Goal: Share content: Share content

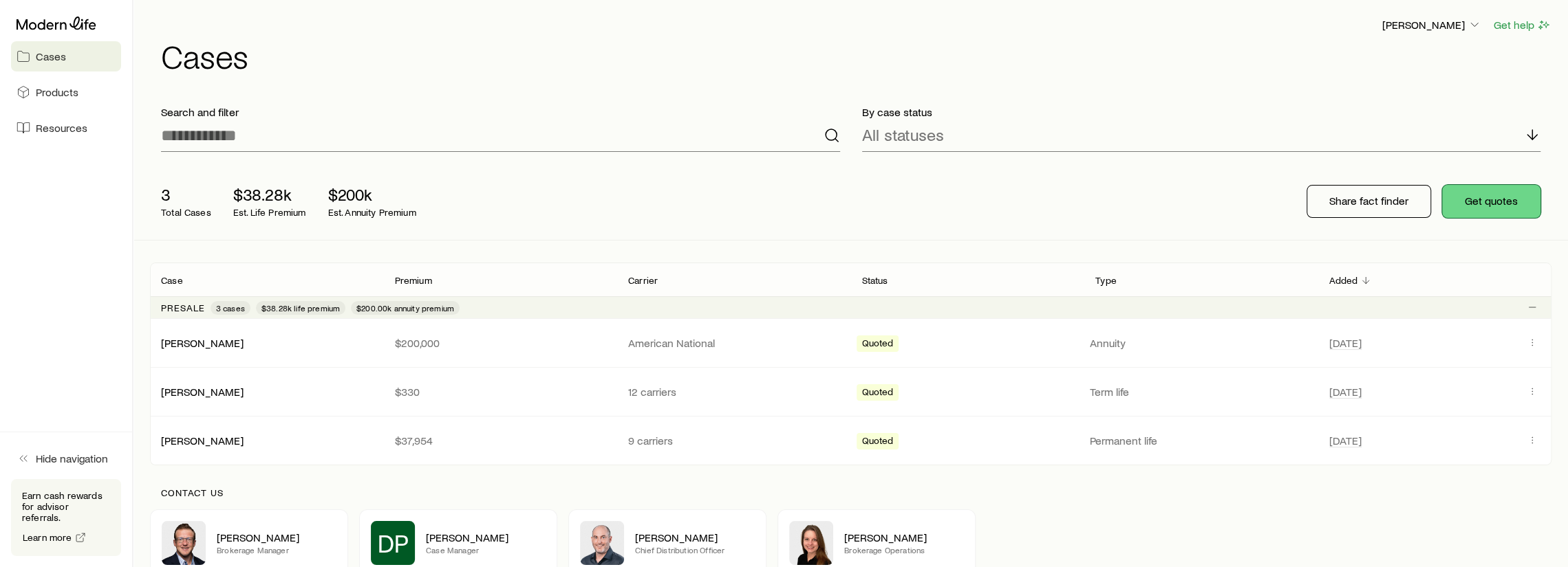
click at [1504, 202] on button "Get quotes" at bounding box center [1491, 202] width 98 height 33
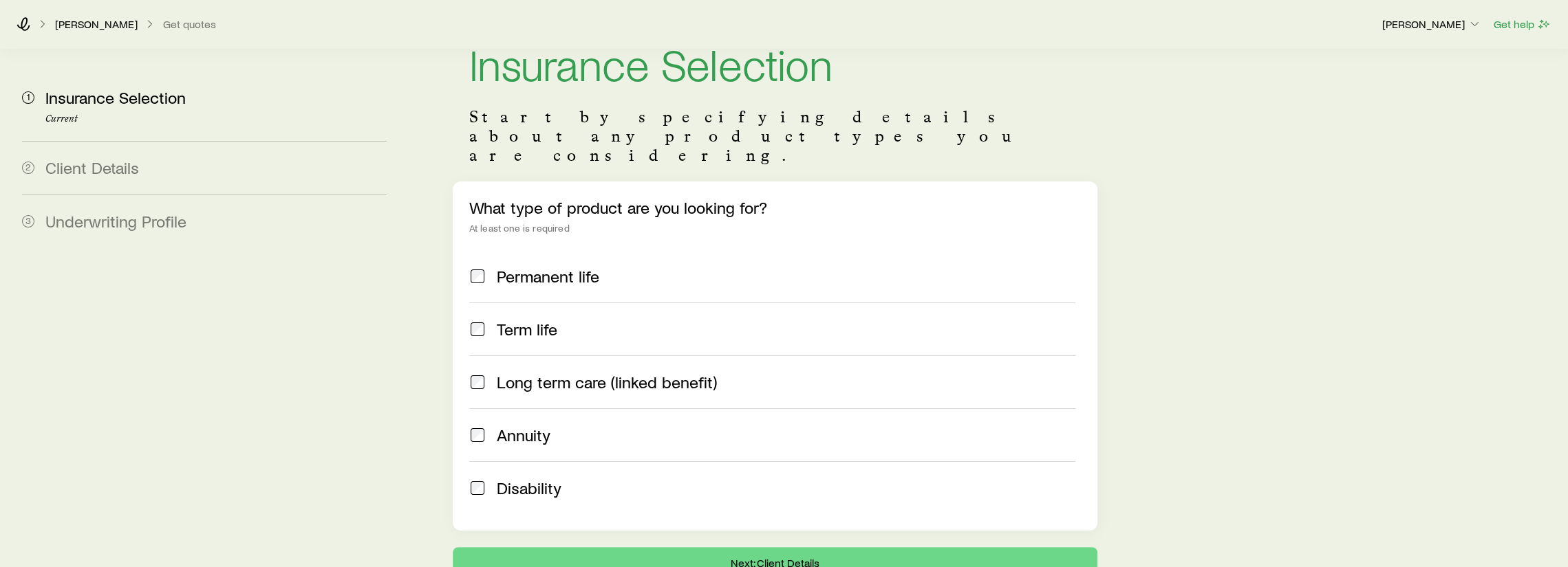
scroll to position [119, 0]
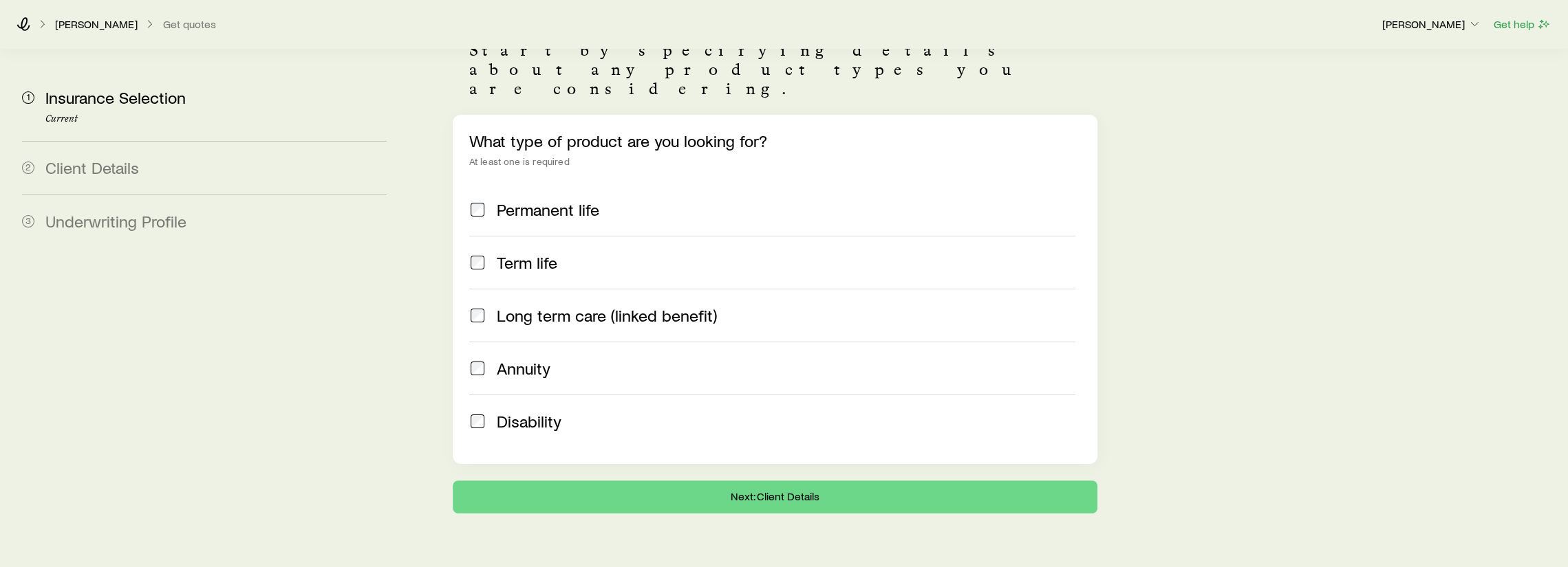
drag, startPoint x: 62, startPoint y: 34, endPoint x: 62, endPoint y: 17, distance: 17.0
click at [62, 34] on div "[PERSON_NAME] Get quotes [PERSON_NAME] Get help" at bounding box center [784, 24] width 1568 height 50
click at [79, 25] on p "[PERSON_NAME]" at bounding box center [97, 24] width 82 height 13
click at [14, 28] on div "[PERSON_NAME] Get quotes [PERSON_NAME] Get help" at bounding box center [784, 24] width 1568 height 50
click at [29, 16] on div "[PERSON_NAME] Get quotes [PERSON_NAME] Get help" at bounding box center [784, 24] width 1568 height 50
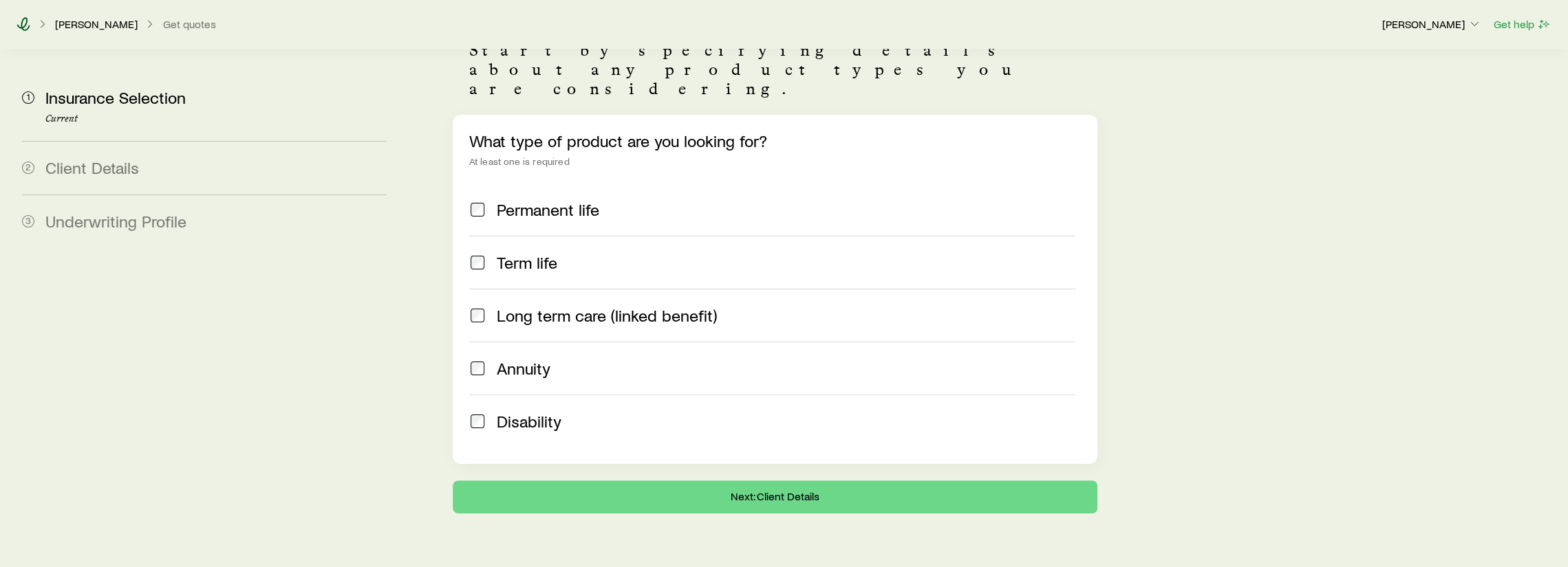
click at [24, 20] on icon at bounding box center [23, 24] width 13 height 13
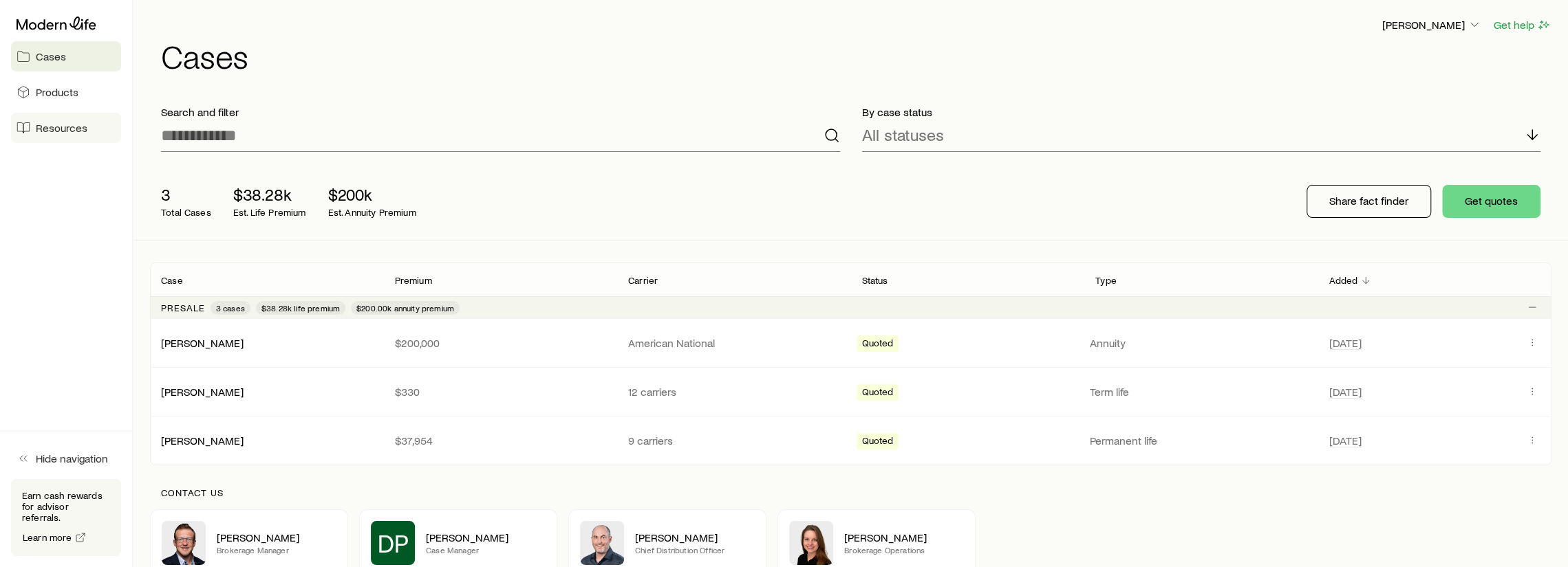
click at [47, 132] on span "Resources" at bounding box center [61, 127] width 51 height 13
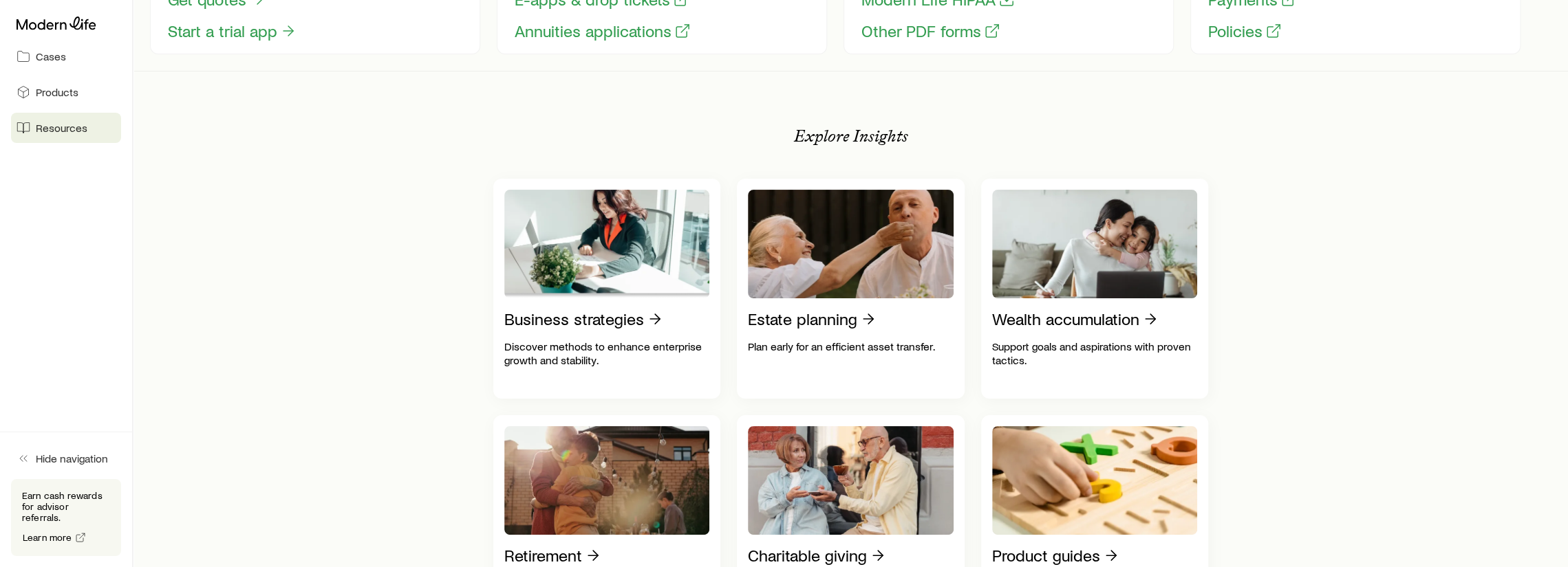
scroll to position [138, 0]
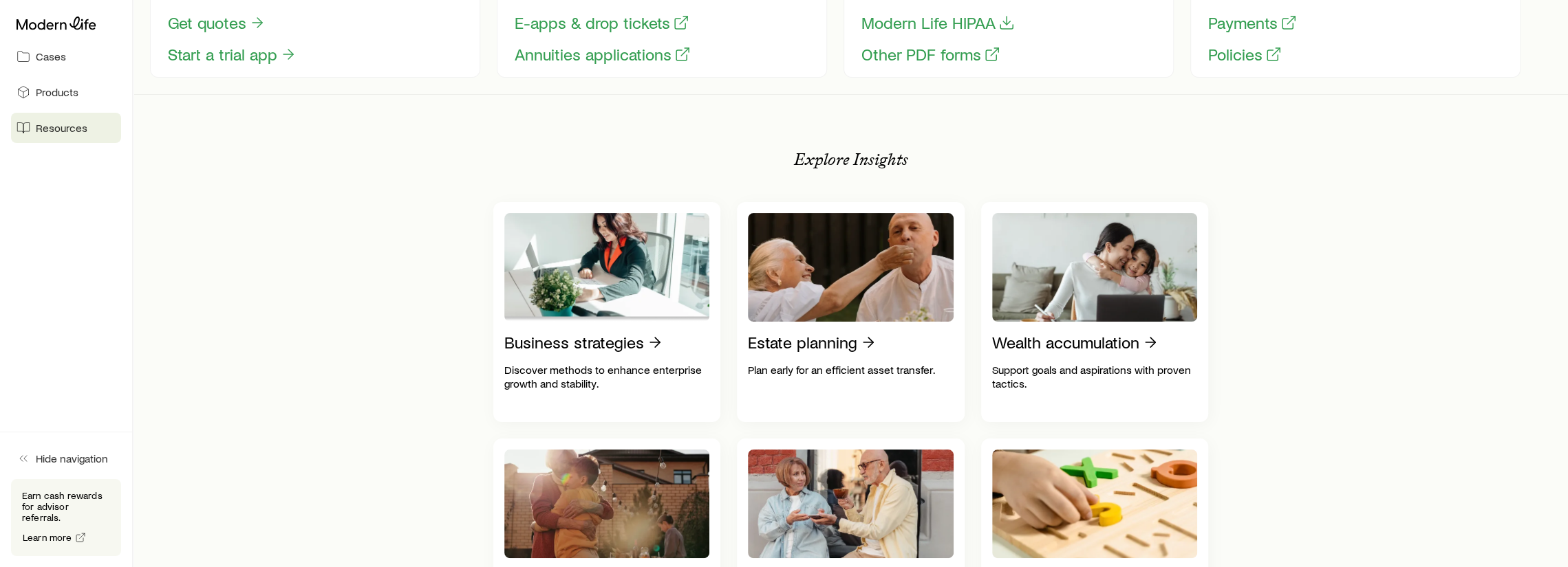
drag, startPoint x: 58, startPoint y: 161, endPoint x: 57, endPoint y: 149, distance: 12.0
click at [58, 152] on aside "Cases Products Resources Hide navigation Earn cash rewards for advisor referral…" at bounding box center [66, 283] width 134 height 567
click at [89, 31] on div at bounding box center [66, 23] width 110 height 25
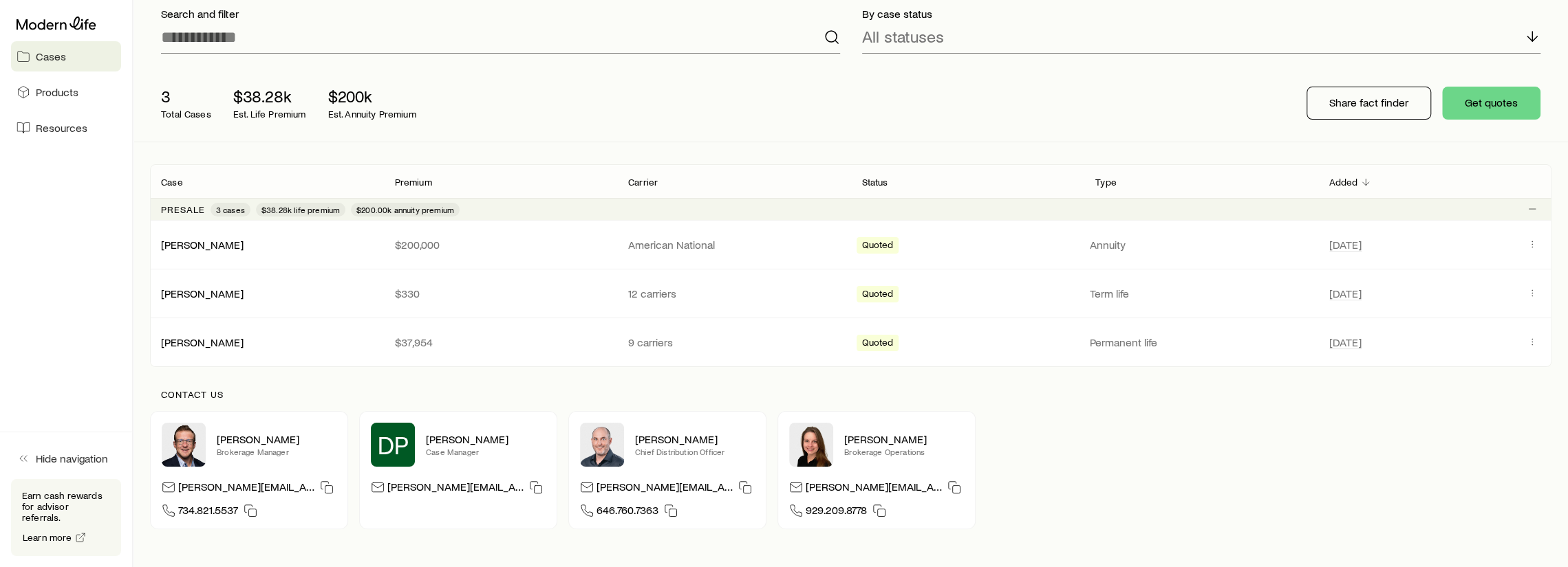
scroll to position [138, 0]
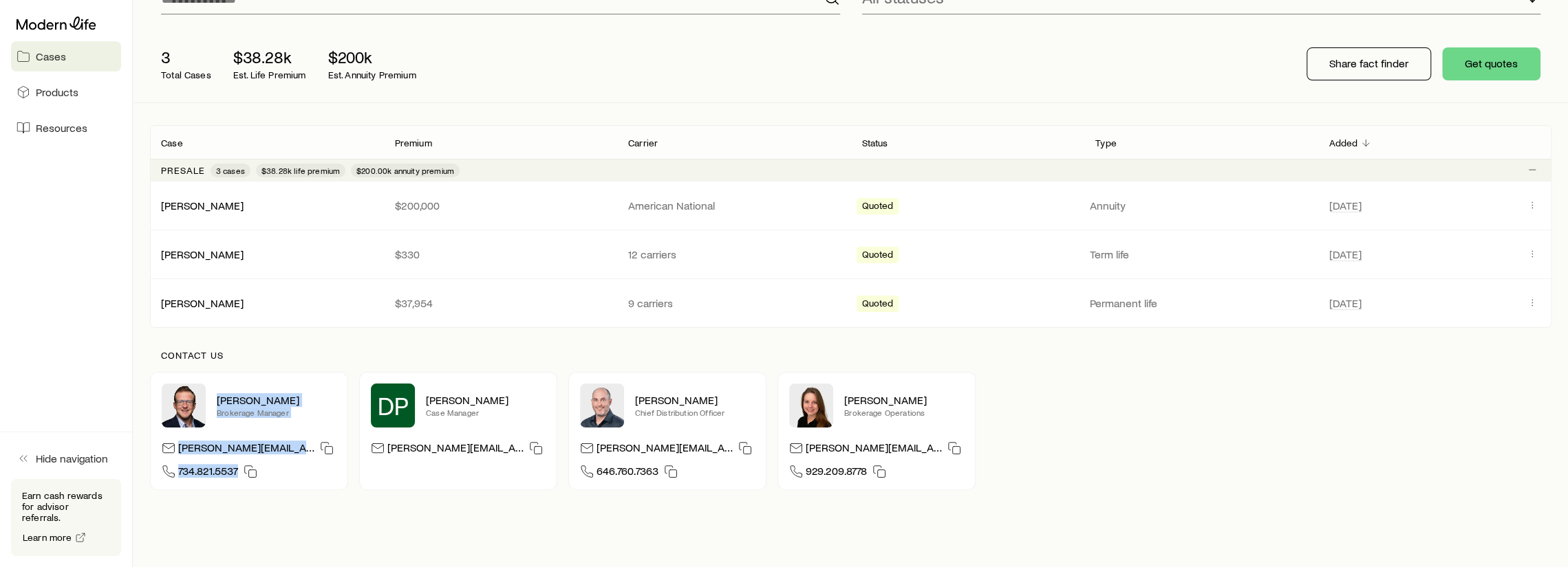
drag, startPoint x: 210, startPoint y: 397, endPoint x: 261, endPoint y: 471, distance: 89.9
click at [261, 471] on div "[PERSON_NAME] Brokerage Manager [PERSON_NAME][EMAIL_ADDRESS][PERSON_NAME][DOMAI…" at bounding box center [249, 431] width 198 height 119
click at [235, 537] on div "[PERSON_NAME] Get help Cases Search and filter By case status All statuses 3 To…" at bounding box center [784, 245] width 1568 height 765
click at [241, 504] on div "Contact us [PERSON_NAME] Brokerage Manager [PERSON_NAME][EMAIL_ADDRESS][PERSON_…" at bounding box center [850, 420] width 1401 height 184
click at [313, 364] on div "Contact us" at bounding box center [850, 361] width 1401 height 22
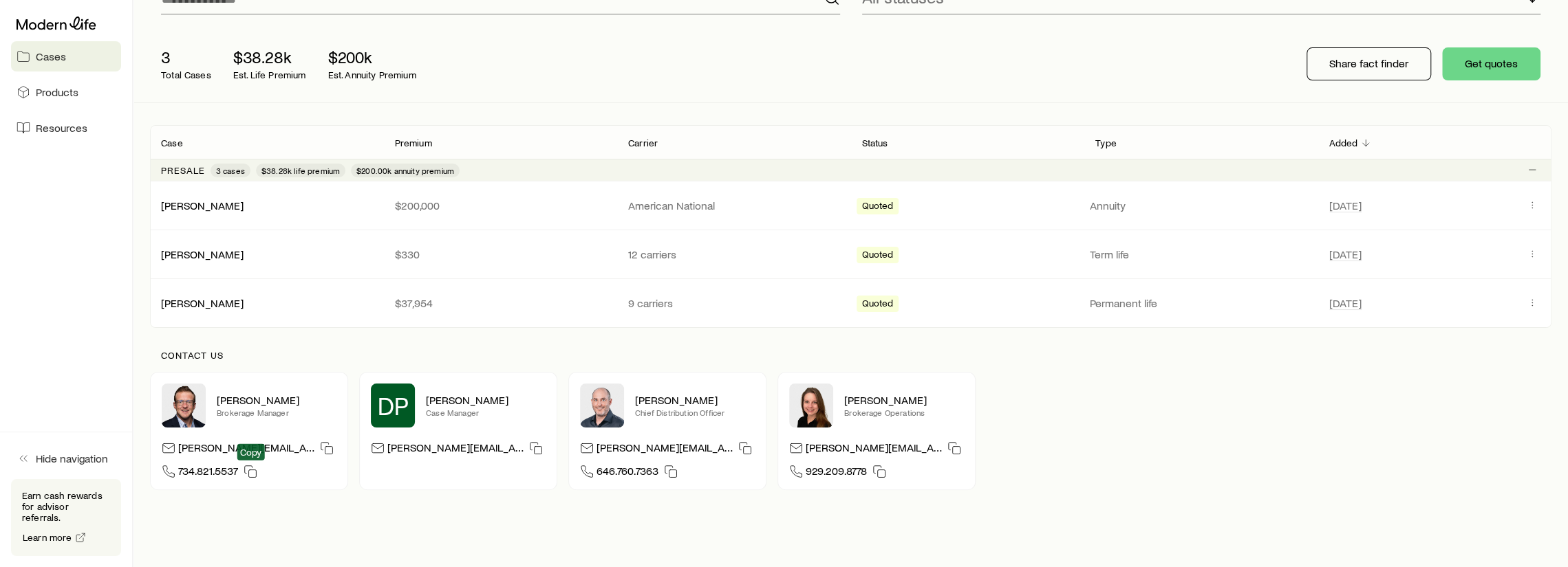
click at [264, 482] on div "[PERSON_NAME] Brokerage Manager [PERSON_NAME][EMAIL_ADDRESS][PERSON_NAME][DOMAI…" at bounding box center [249, 431] width 198 height 119
click at [248, 468] on icon "button" at bounding box center [250, 471] width 13 height 13
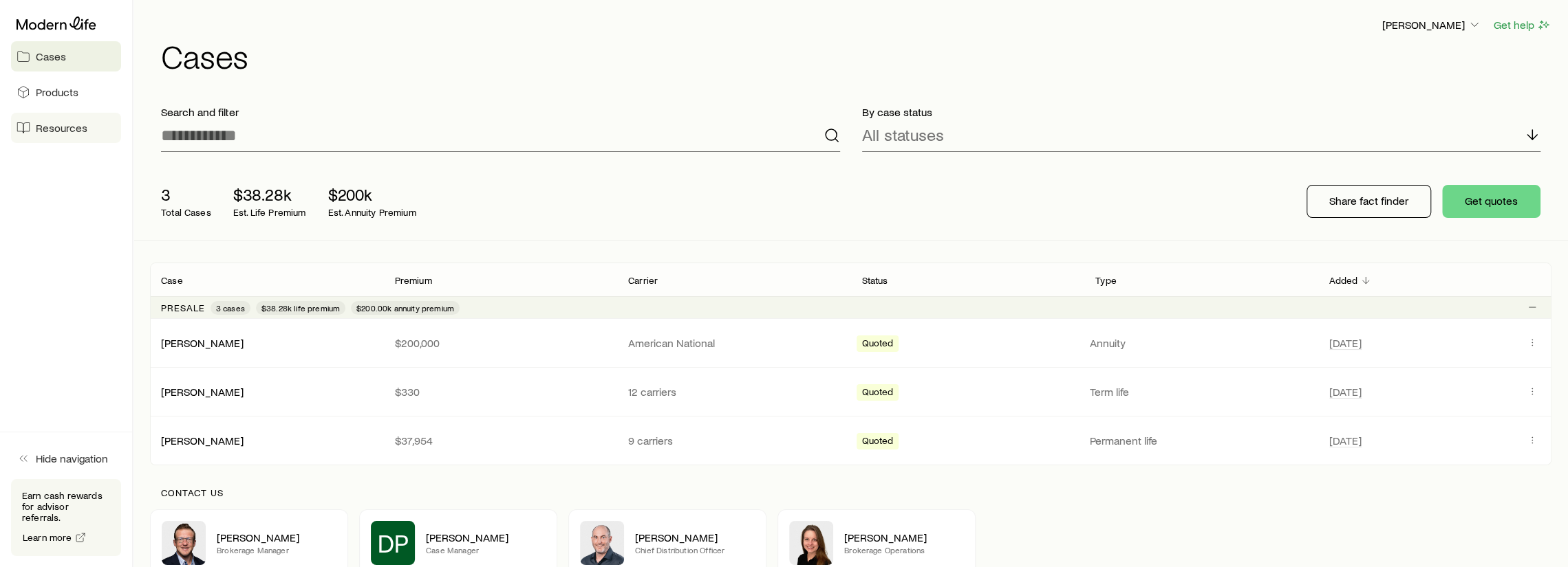
scroll to position [0, 0]
click at [69, 85] on span "Products" at bounding box center [57, 92] width 43 height 13
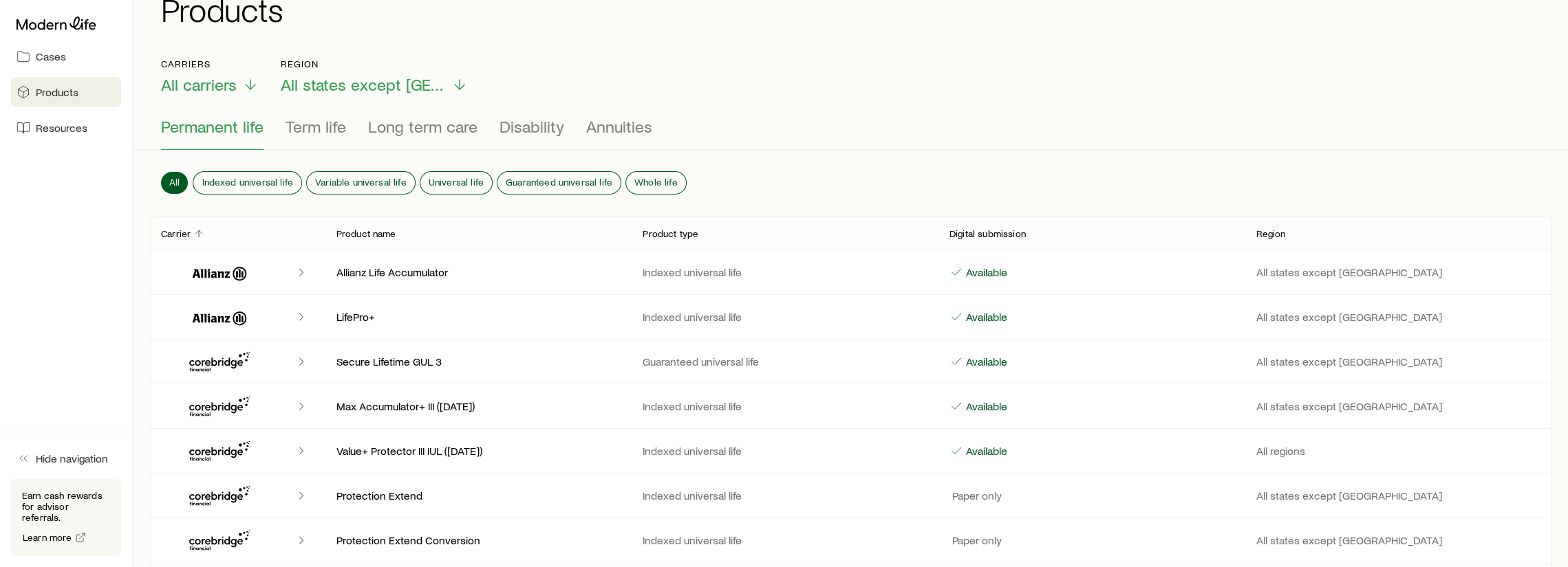
scroll to position [69, 0]
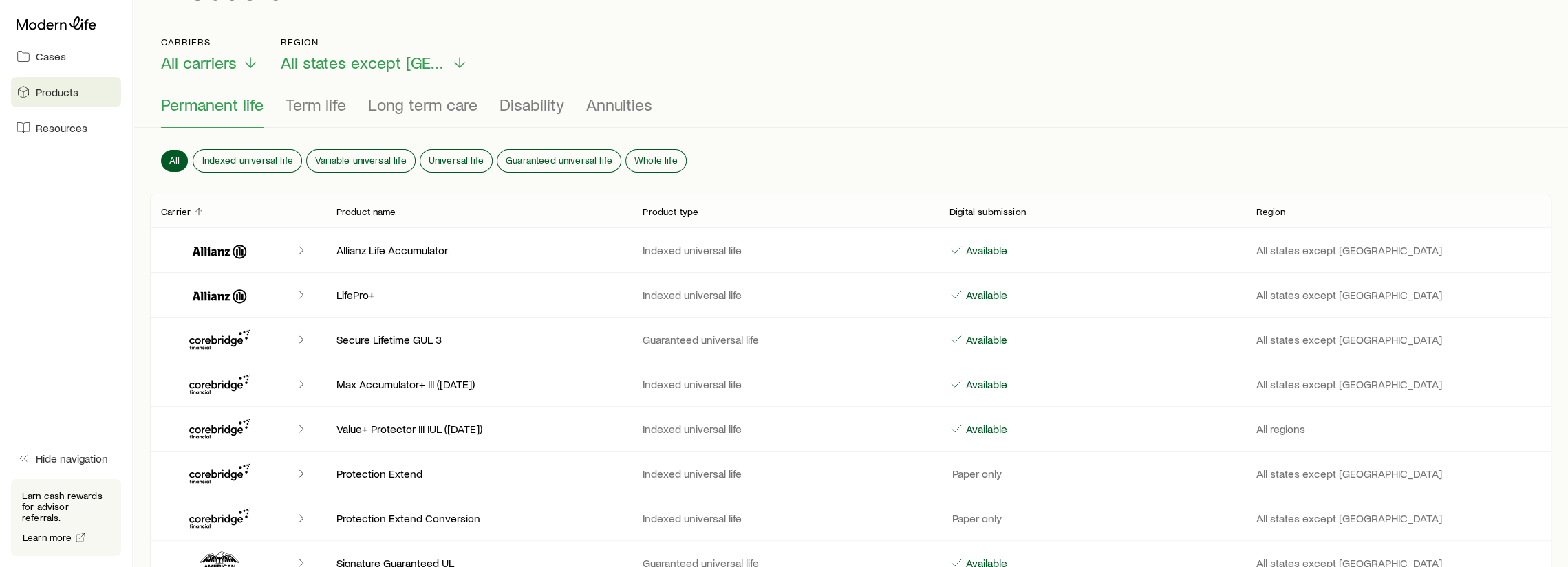
click at [57, 77] on div "Cases Products Resources" at bounding box center [66, 77] width 132 height 154
click at [55, 38] on div "Cases Products Resources" at bounding box center [66, 77] width 132 height 154
click at [51, 59] on span "Cases" at bounding box center [51, 56] width 30 height 13
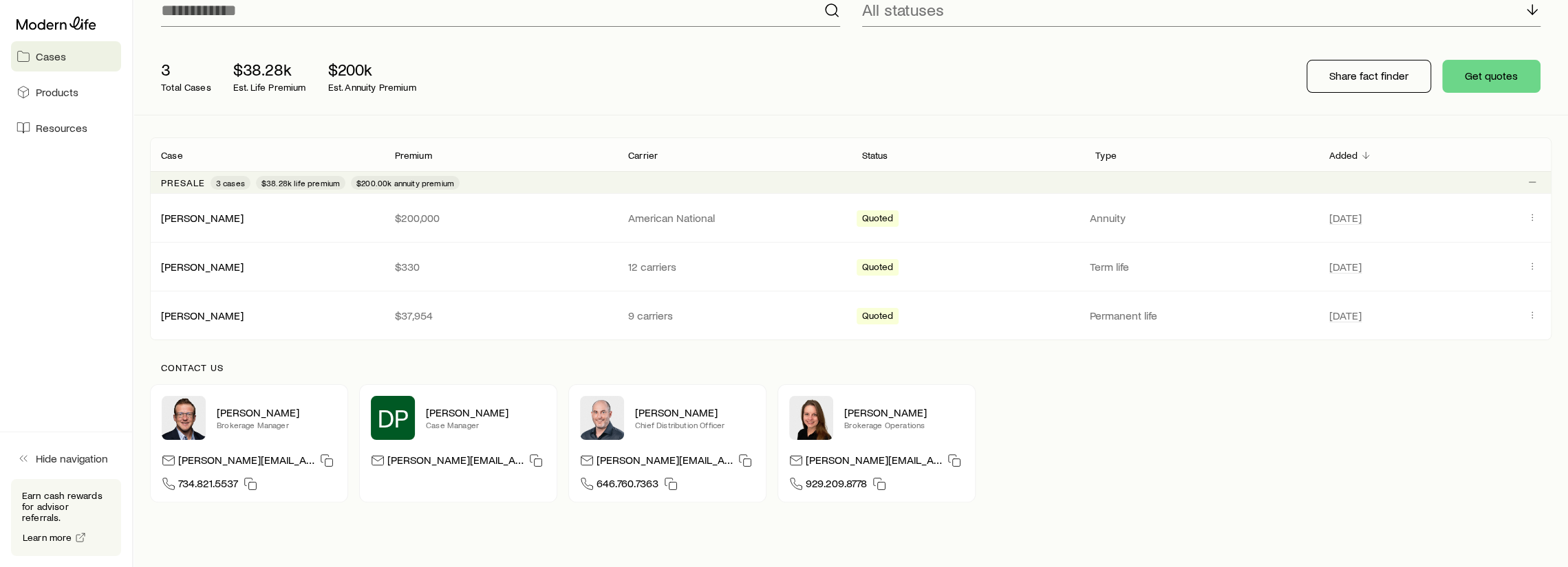
scroll to position [59, 0]
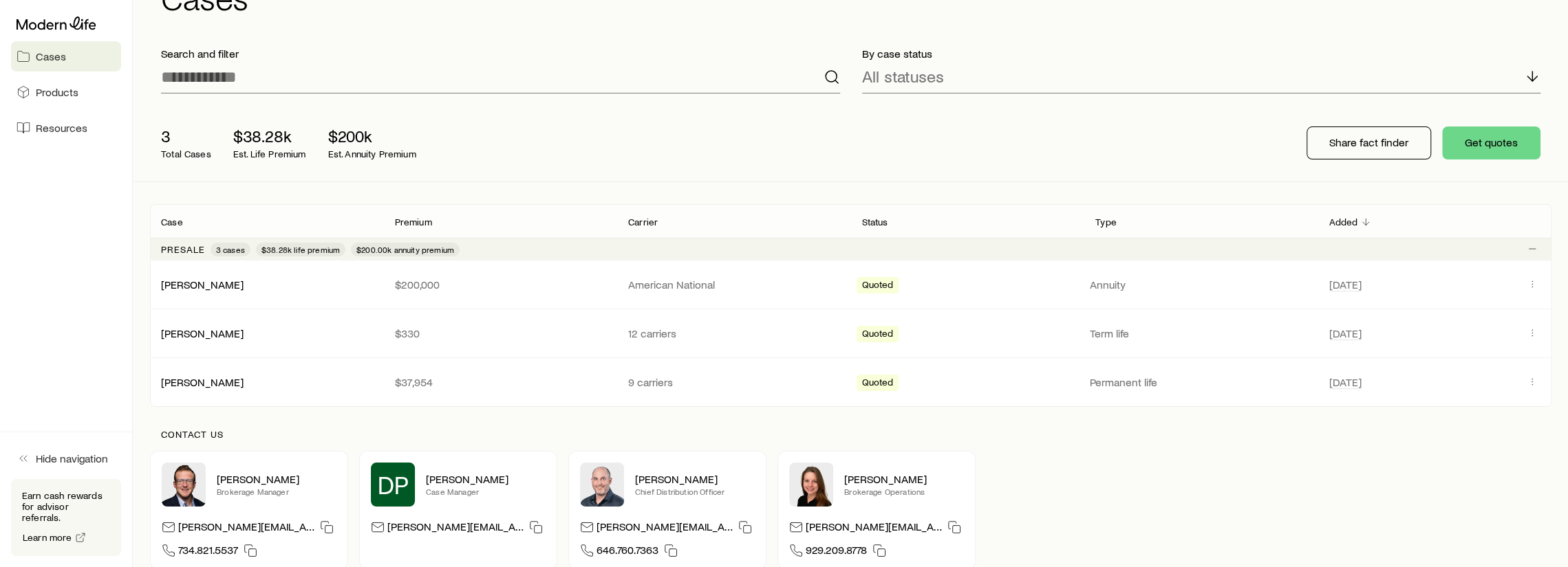
drag, startPoint x: 1174, startPoint y: 111, endPoint x: 1165, endPoint y: 110, distance: 9.1
click at [1173, 109] on div "3 Total Cases $38.28k Est. Life Premium $200k Est. Annuity Premium Share fact f…" at bounding box center [850, 142] width 1401 height 77
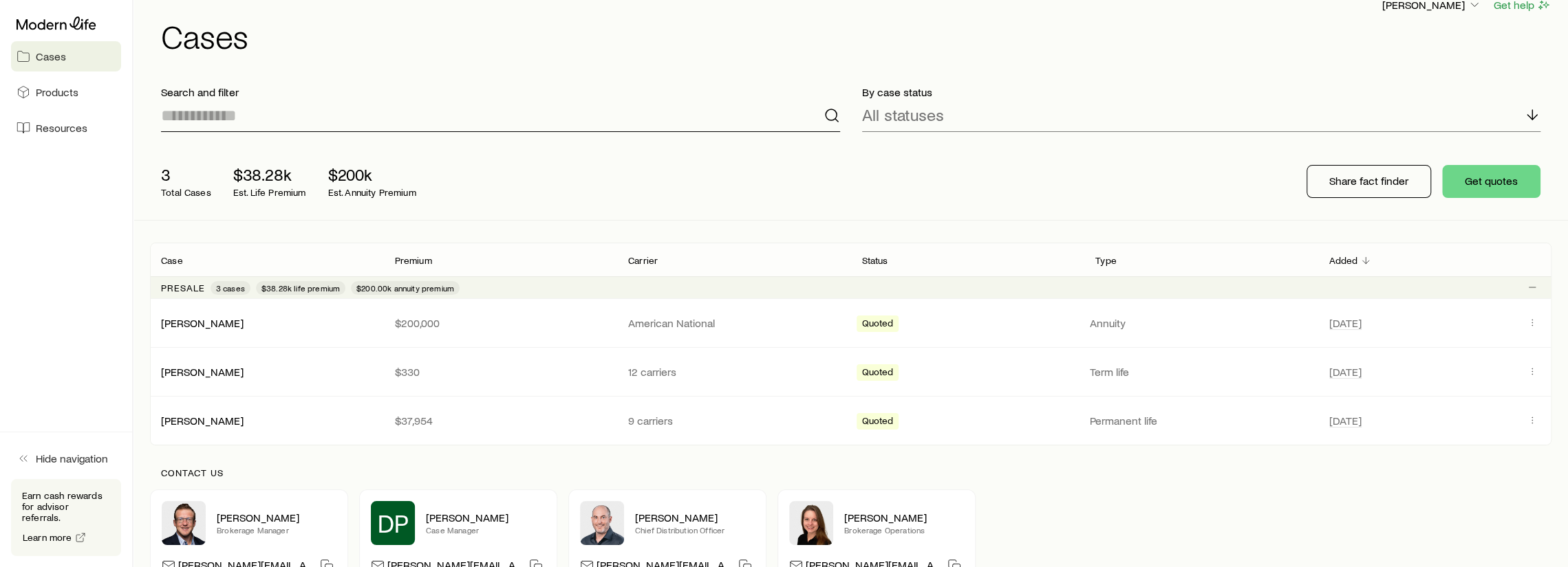
scroll to position [0, 0]
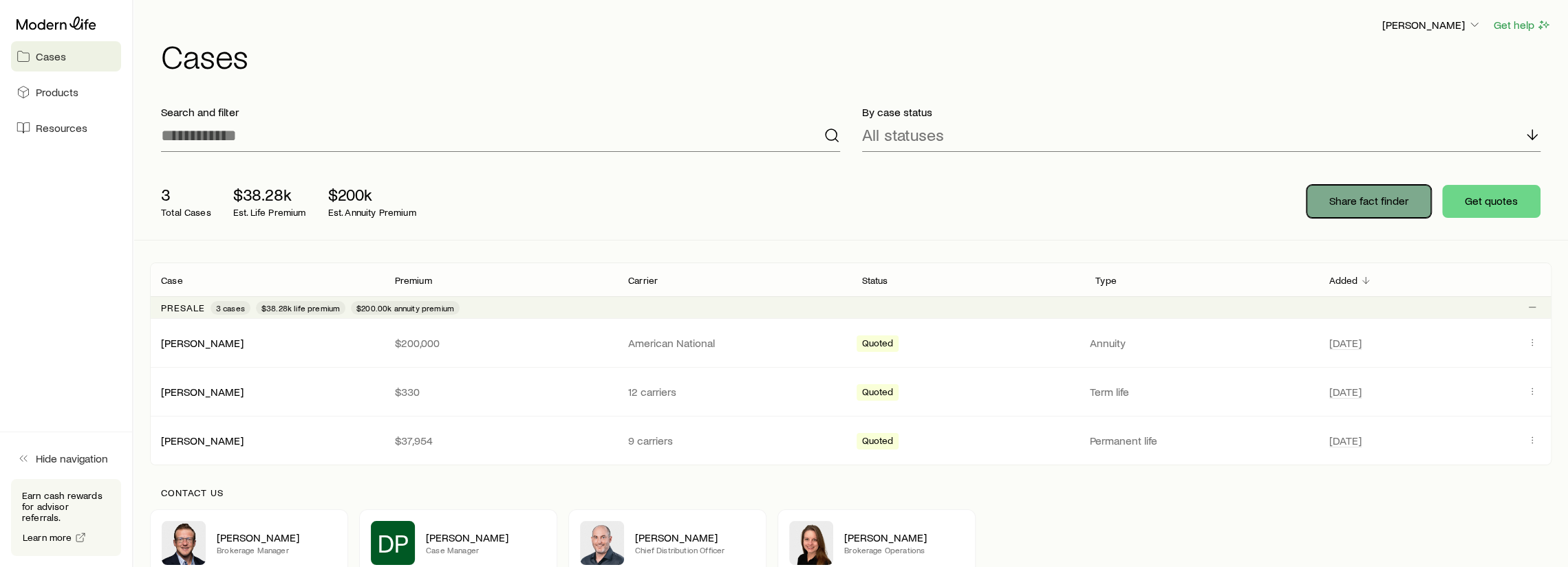
click at [1337, 205] on p "Share fact finder" at bounding box center [1369, 200] width 79 height 13
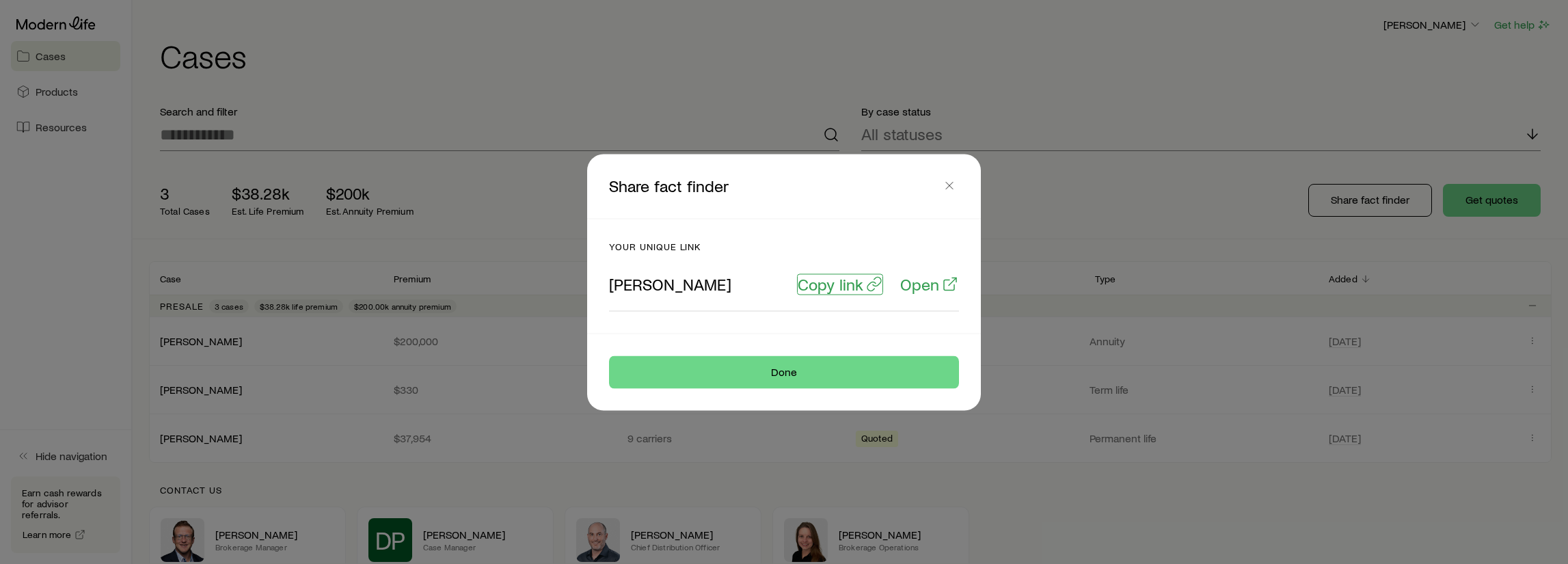
click at [856, 286] on p "Copy link" at bounding box center [830, 284] width 65 height 19
click at [939, 286] on link "Open" at bounding box center [929, 284] width 60 height 21
click at [956, 199] on header "Share fact finder" at bounding box center [784, 186] width 394 height 65
click at [953, 179] on icon "button" at bounding box center [949, 185] width 13 height 13
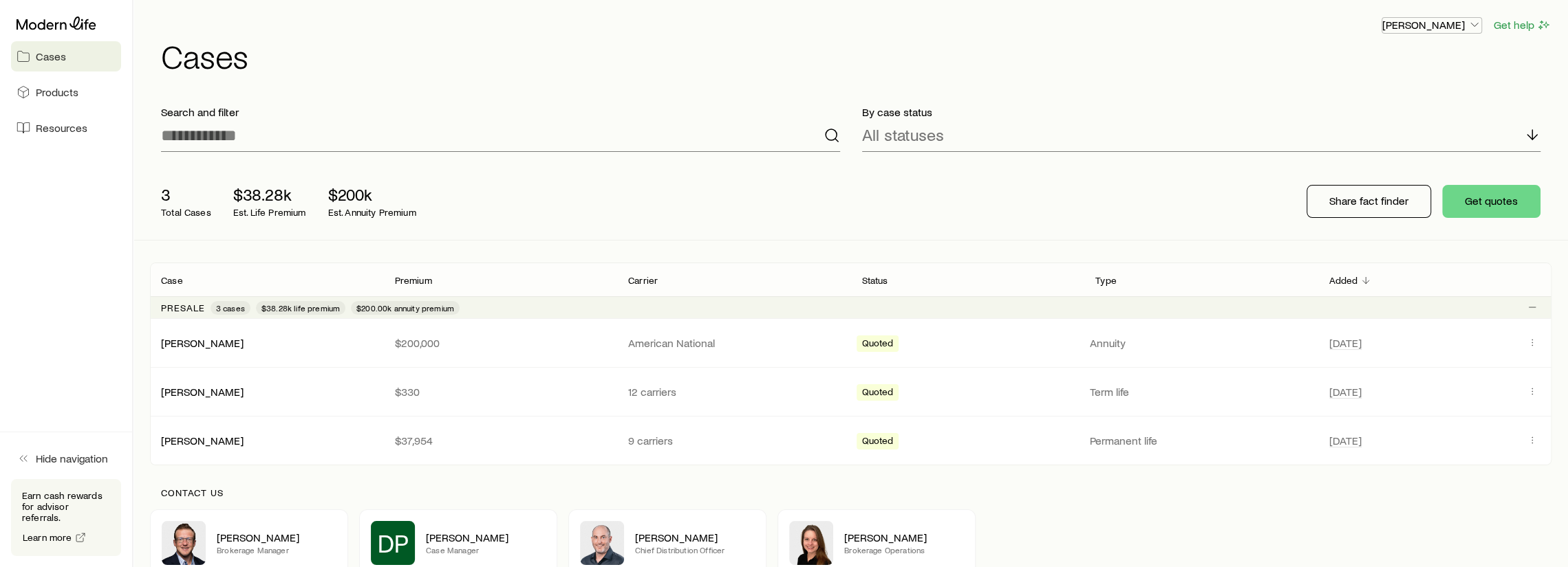
click at [1406, 28] on p "[PERSON_NAME]" at bounding box center [1431, 25] width 99 height 13
click at [1406, 18] on p "[PERSON_NAME]" at bounding box center [1431, 25] width 99 height 13
click at [597, 50] on h1 "Cases" at bounding box center [855, 56] width 1390 height 33
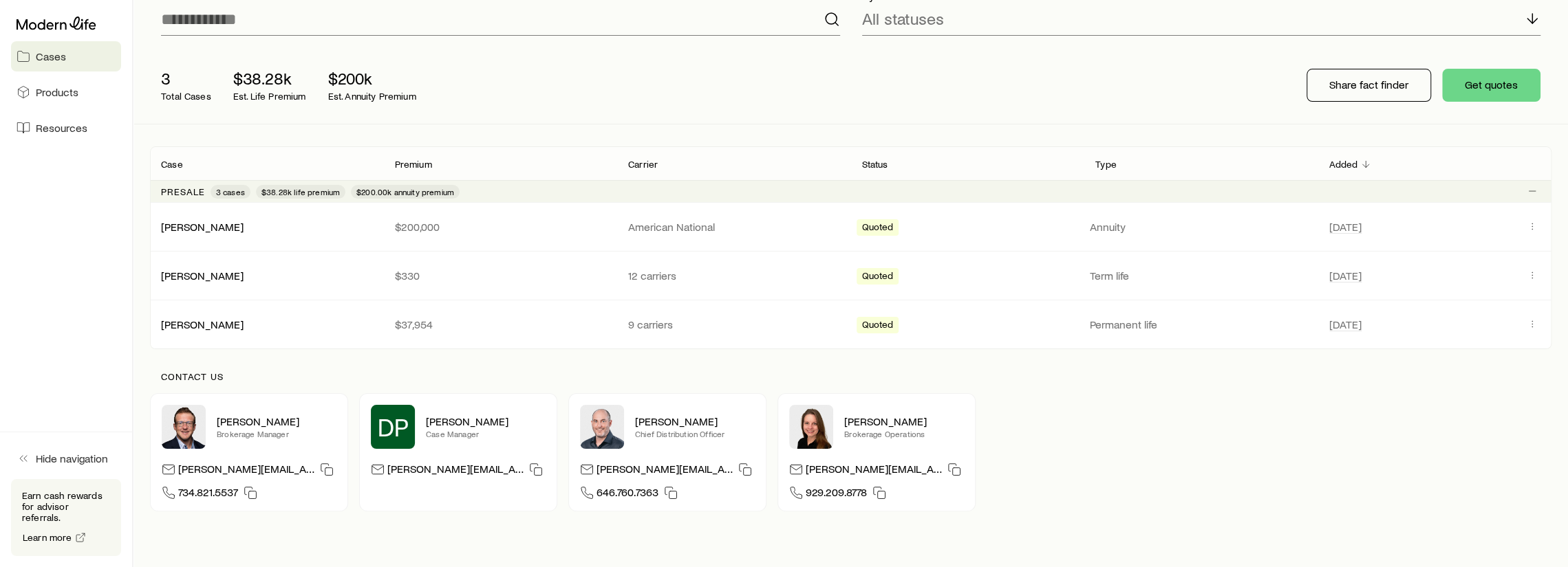
scroll to position [138, 0]
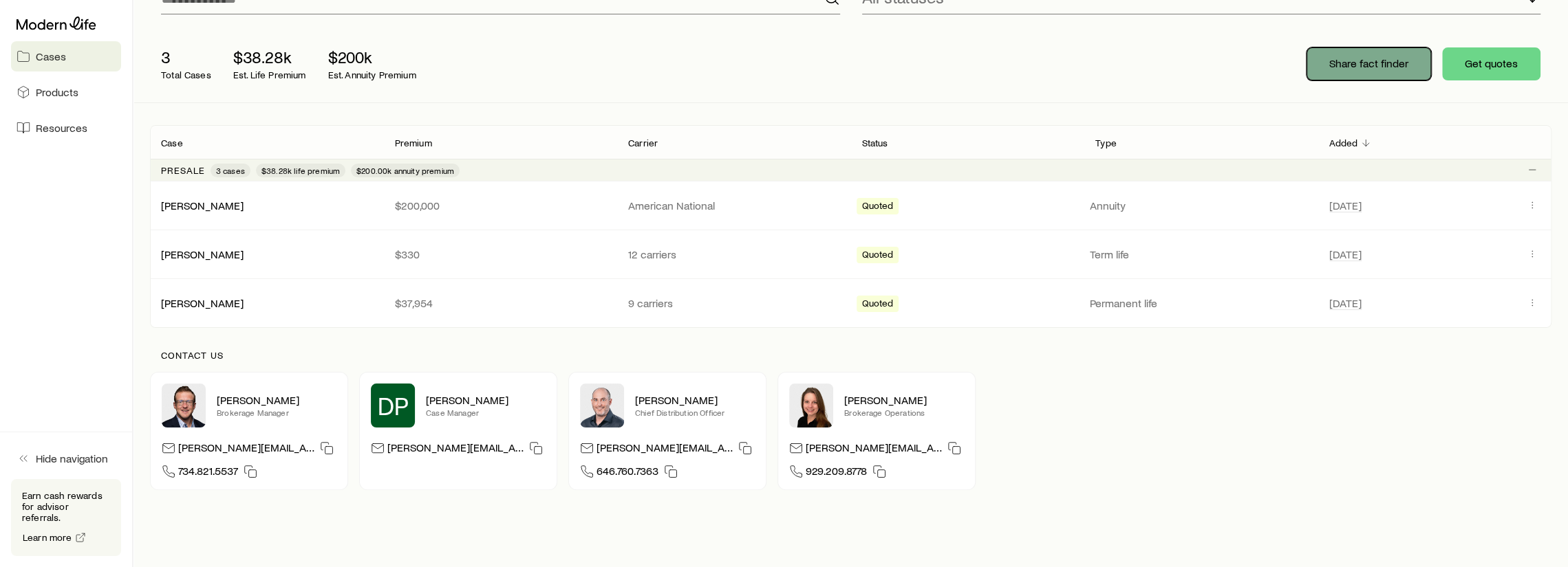
click at [1362, 58] on p "Share fact finder" at bounding box center [1369, 62] width 79 height 13
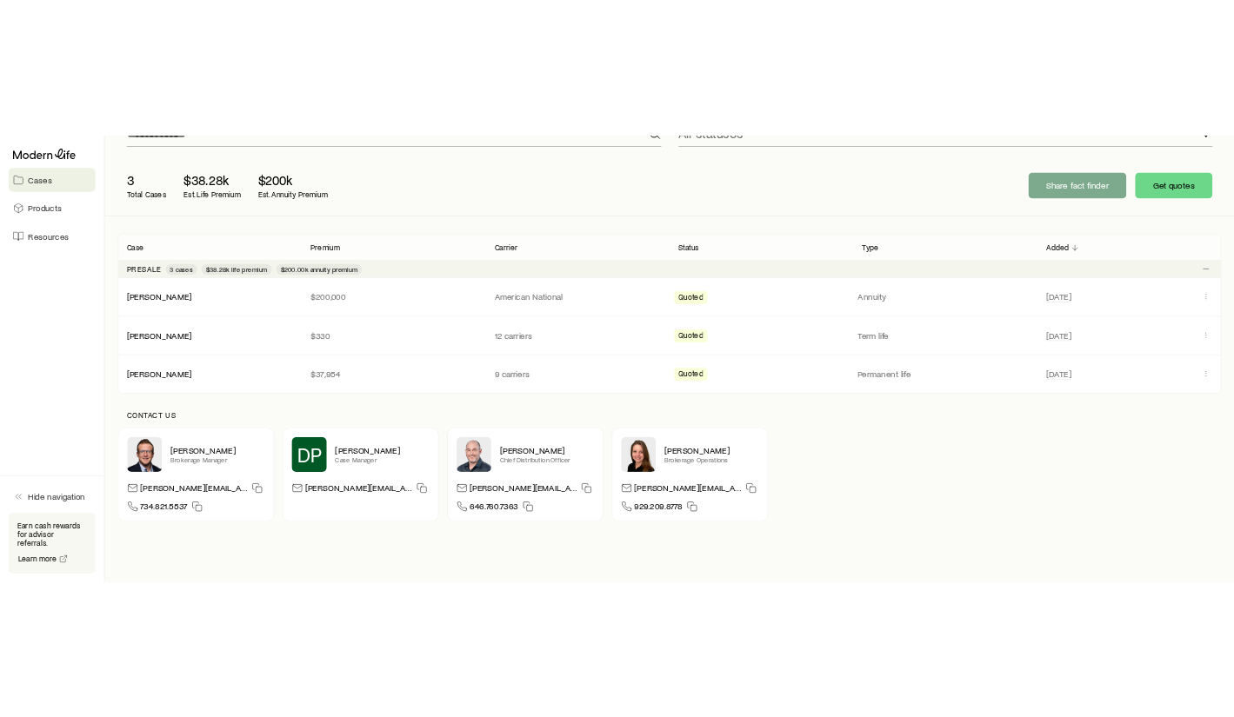
scroll to position [0, 0]
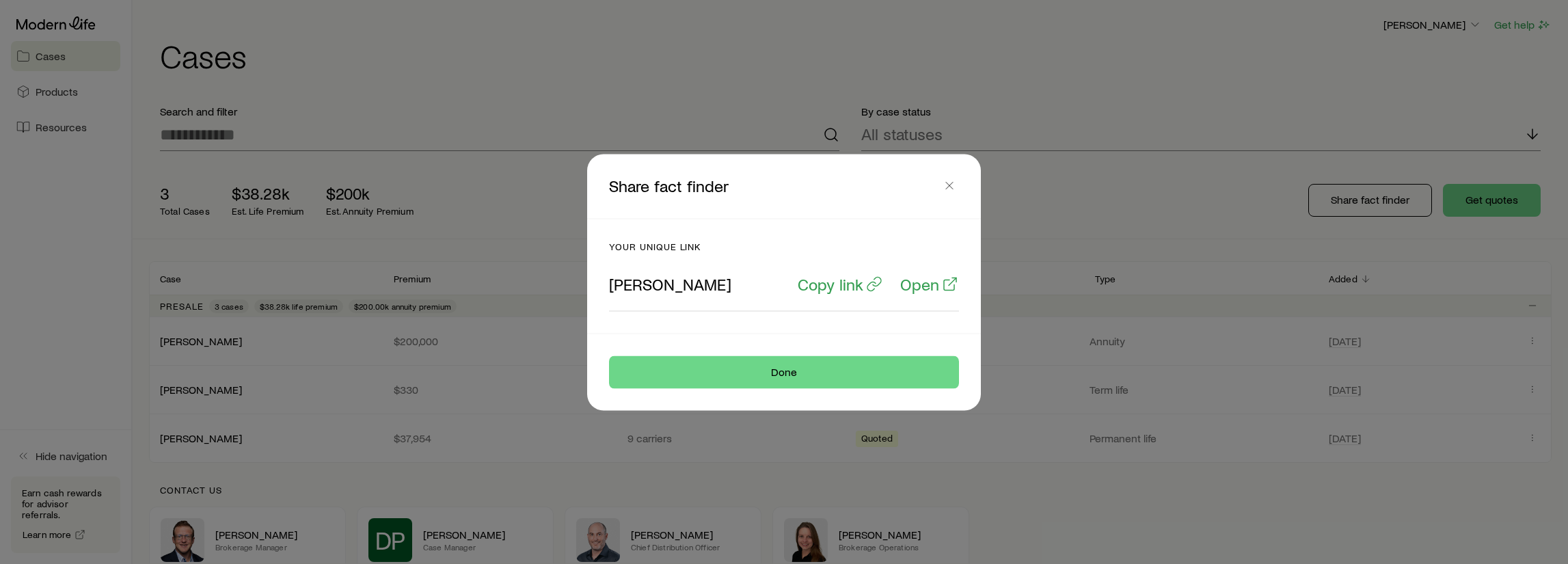
drag, startPoint x: 1250, startPoint y: 171, endPoint x: 1265, endPoint y: 184, distance: 19.8
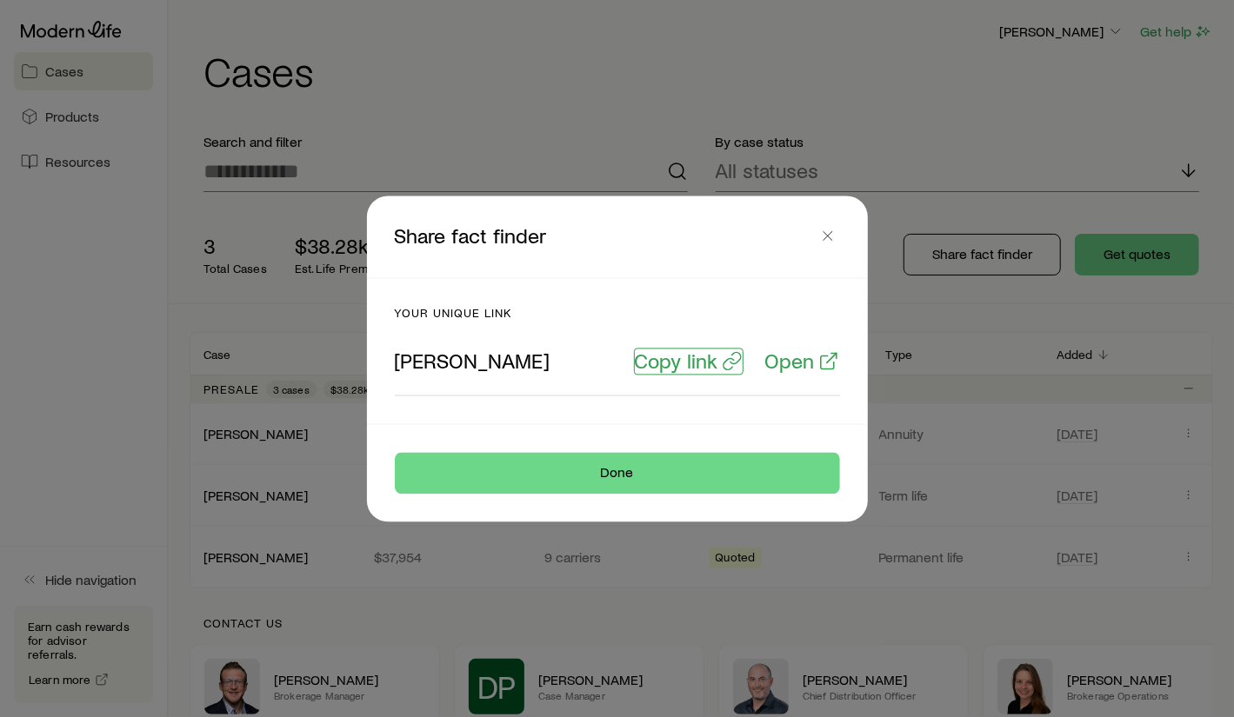
click at [689, 362] on p "Copy link" at bounding box center [676, 361] width 83 height 24
click at [819, 239] on icon "button" at bounding box center [827, 235] width 17 height 17
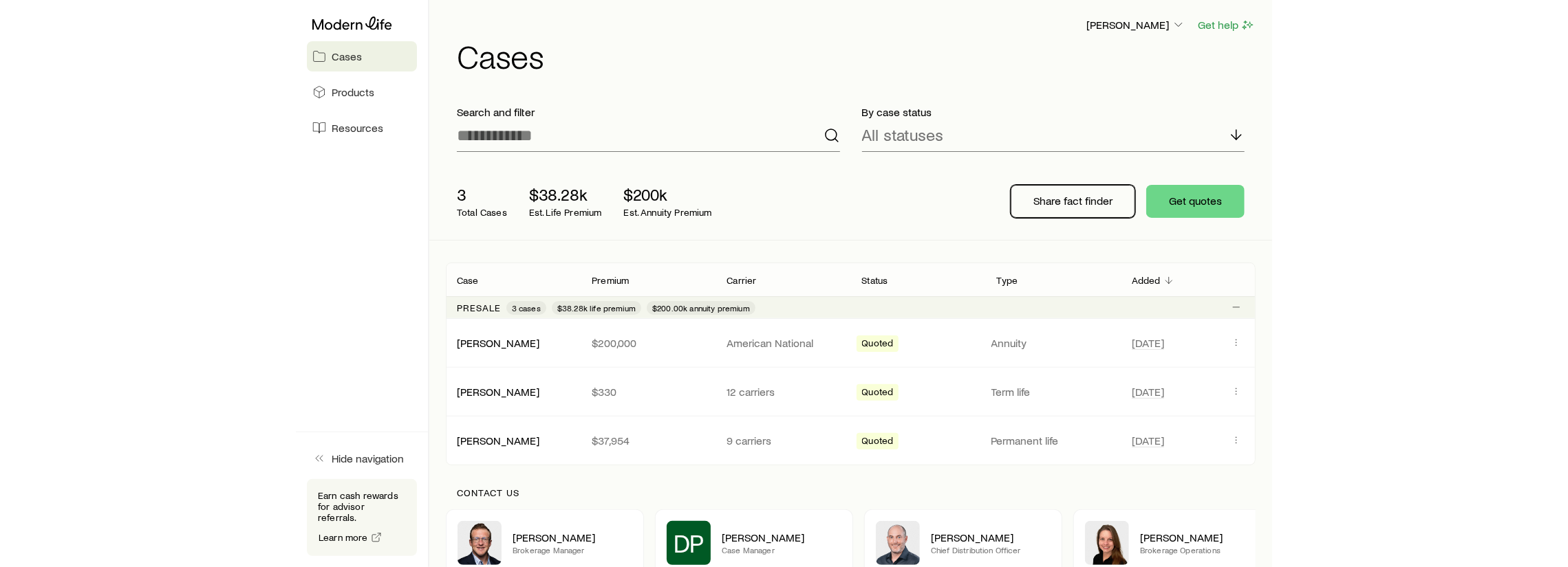
scroll to position [138, 0]
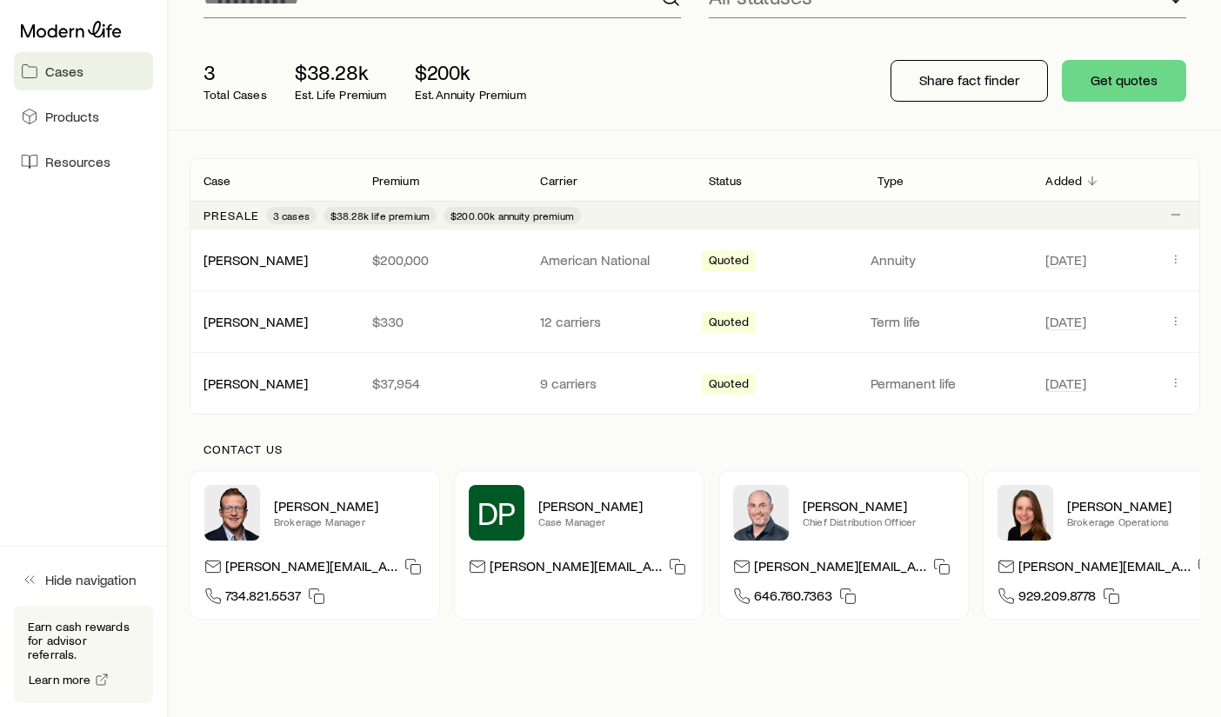
click at [697, 77] on div "3 Total Cases $38.28k Est. Life Premium $200k Est. Annuity Premium" at bounding box center [468, 81] width 557 height 70
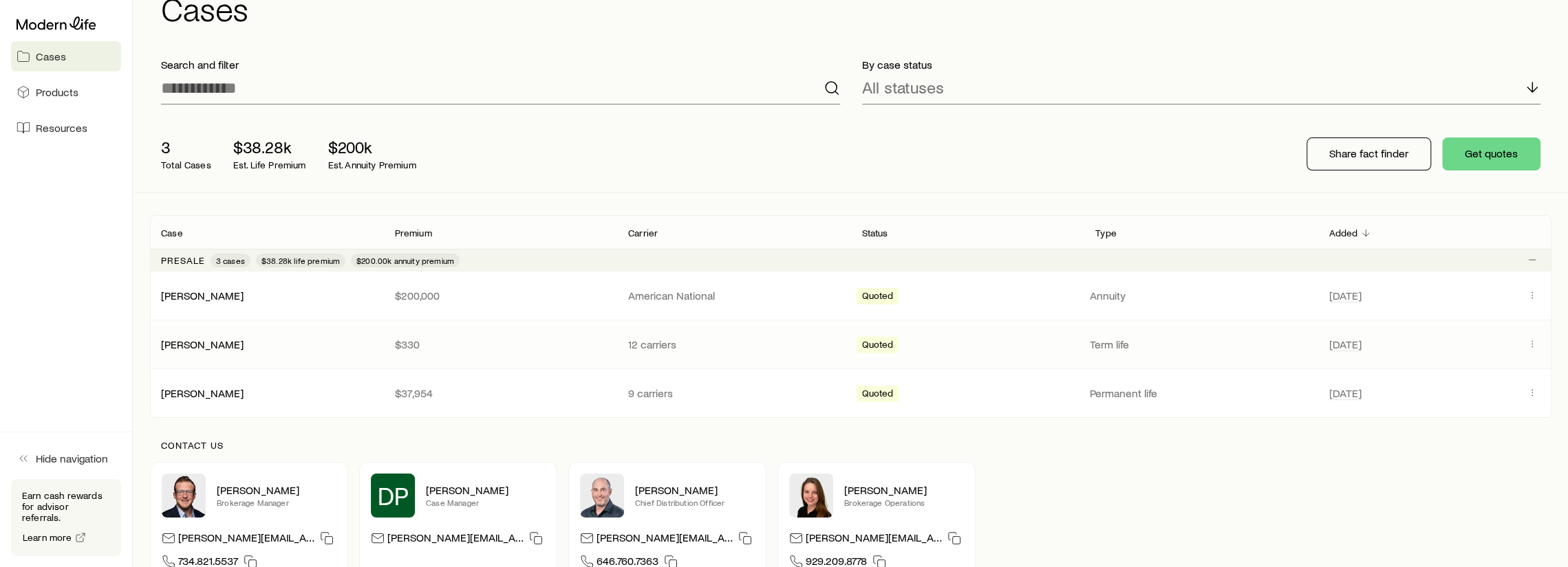
scroll to position [69, 0]
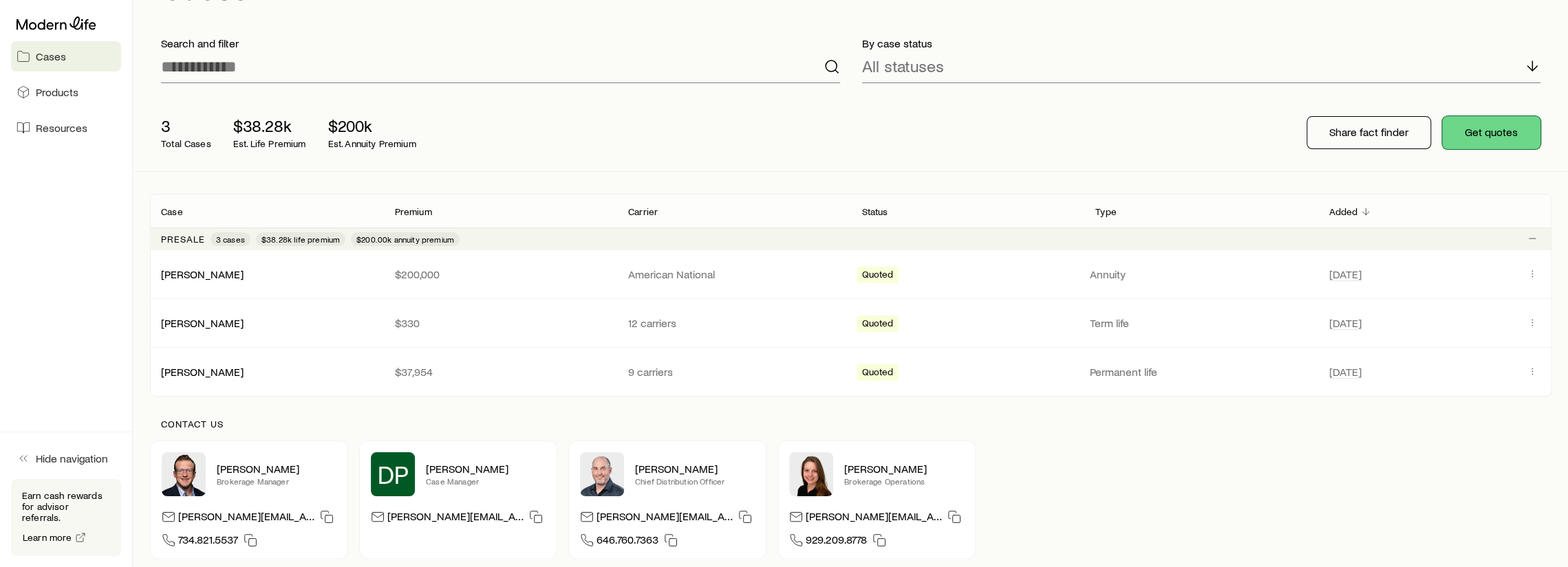
click at [1483, 142] on button "Get quotes" at bounding box center [1491, 133] width 98 height 33
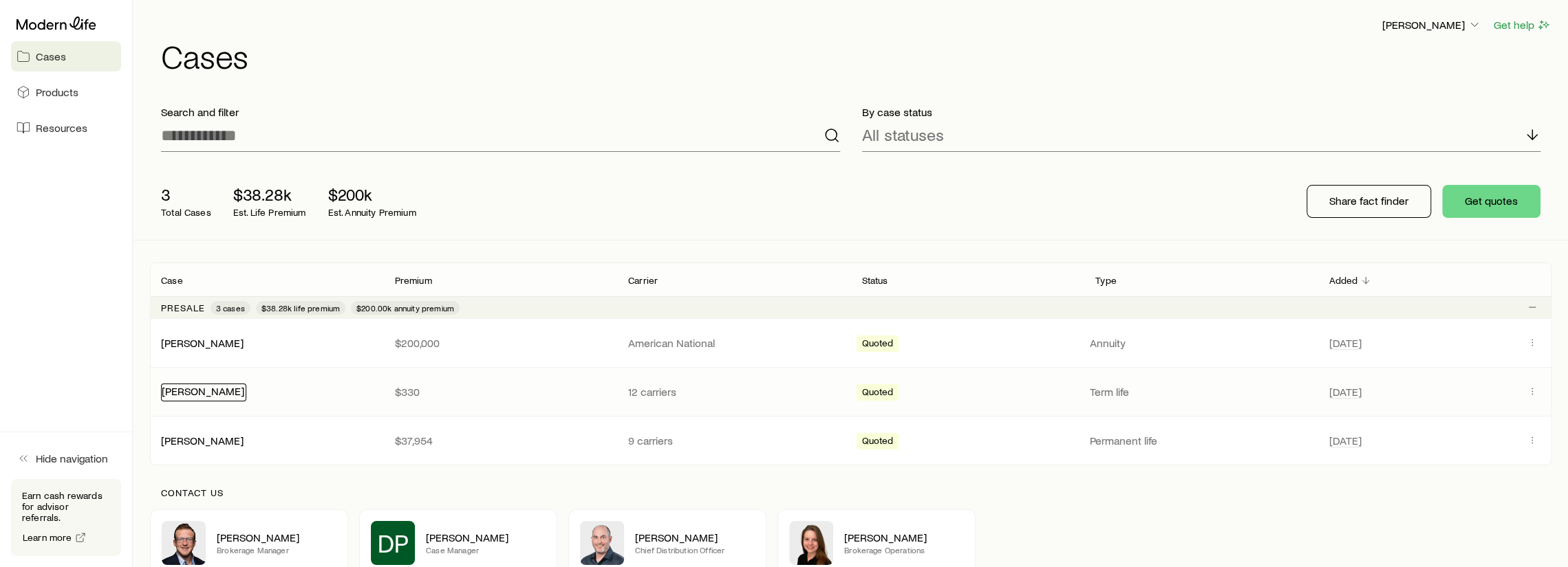
click at [179, 396] on div "[PERSON_NAME]" at bounding box center [203, 392] width 85 height 18
click at [1094, 198] on div "3 Total Cases $38.28k Est. Life Premium $200k Est. Annuity Premium Share fact f…" at bounding box center [850, 201] width 1401 height 77
click at [1501, 206] on button "Get quotes" at bounding box center [1491, 202] width 98 height 33
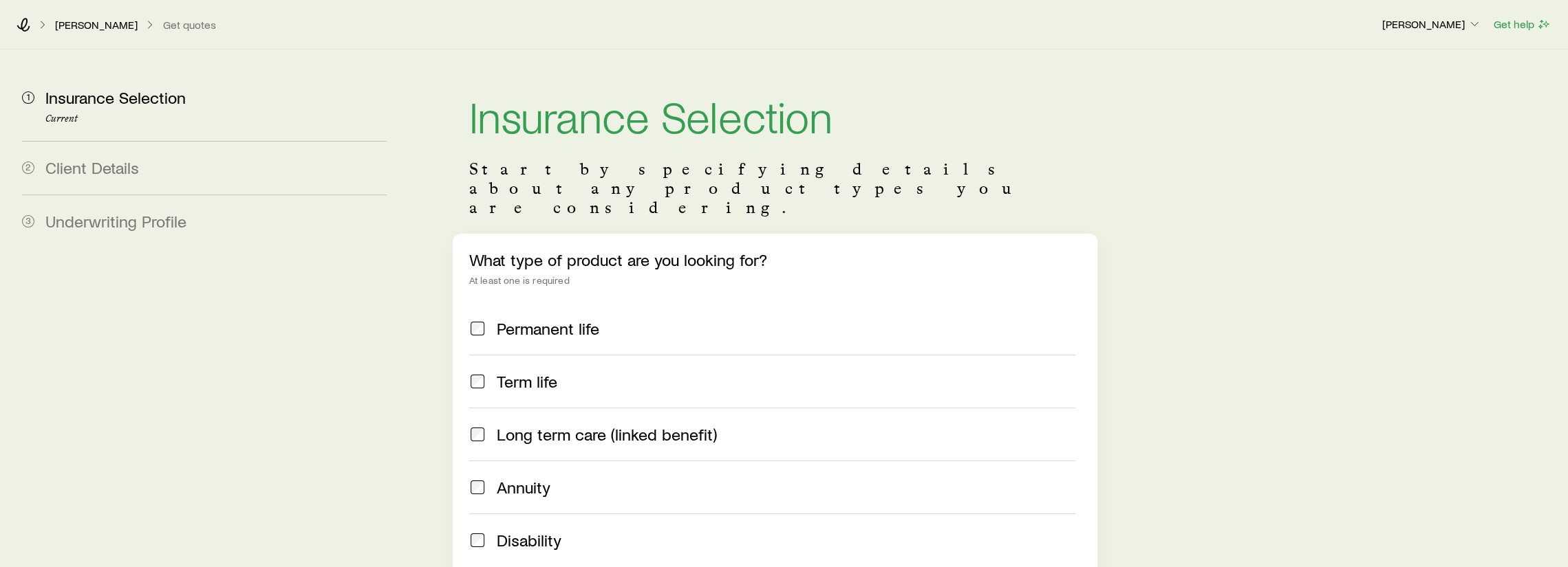
click at [946, 134] on h1 "Insurance Selection" at bounding box center [775, 115] width 612 height 44
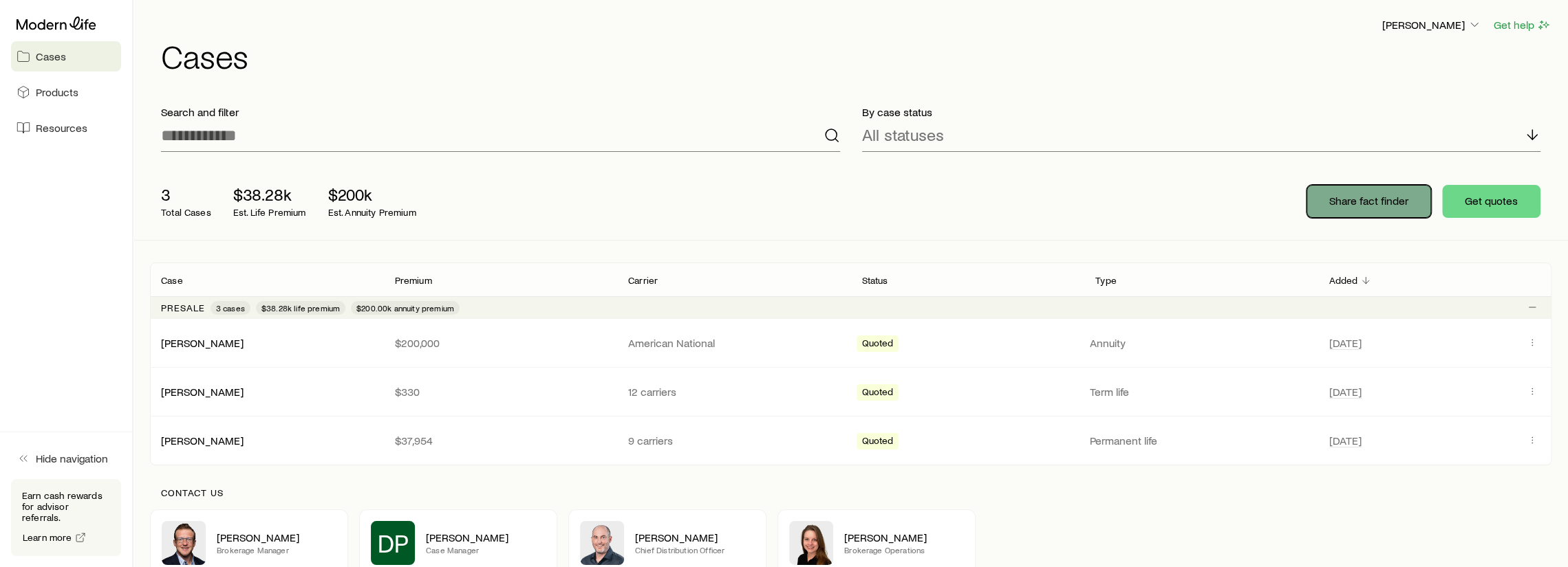
click at [1339, 192] on button "Share fact finder" at bounding box center [1368, 202] width 124 height 33
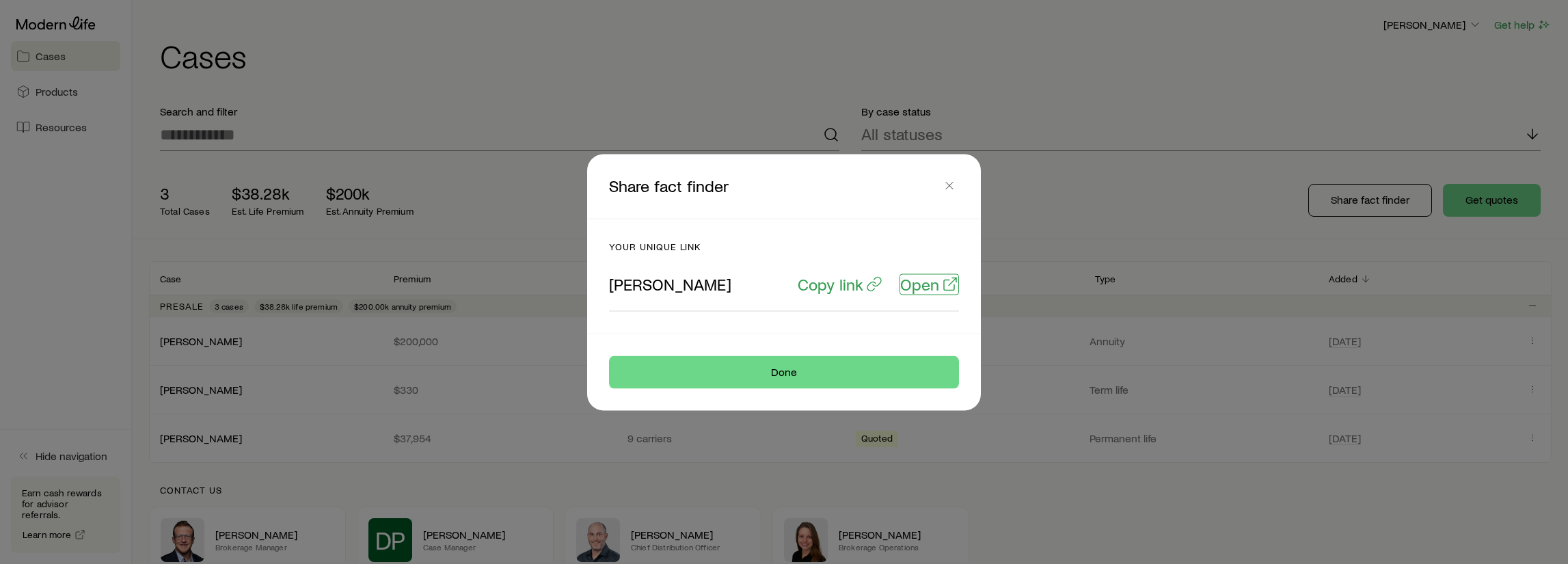
click at [944, 288] on icon at bounding box center [949, 285] width 10 height 10
